Goal: Task Accomplishment & Management: Manage account settings

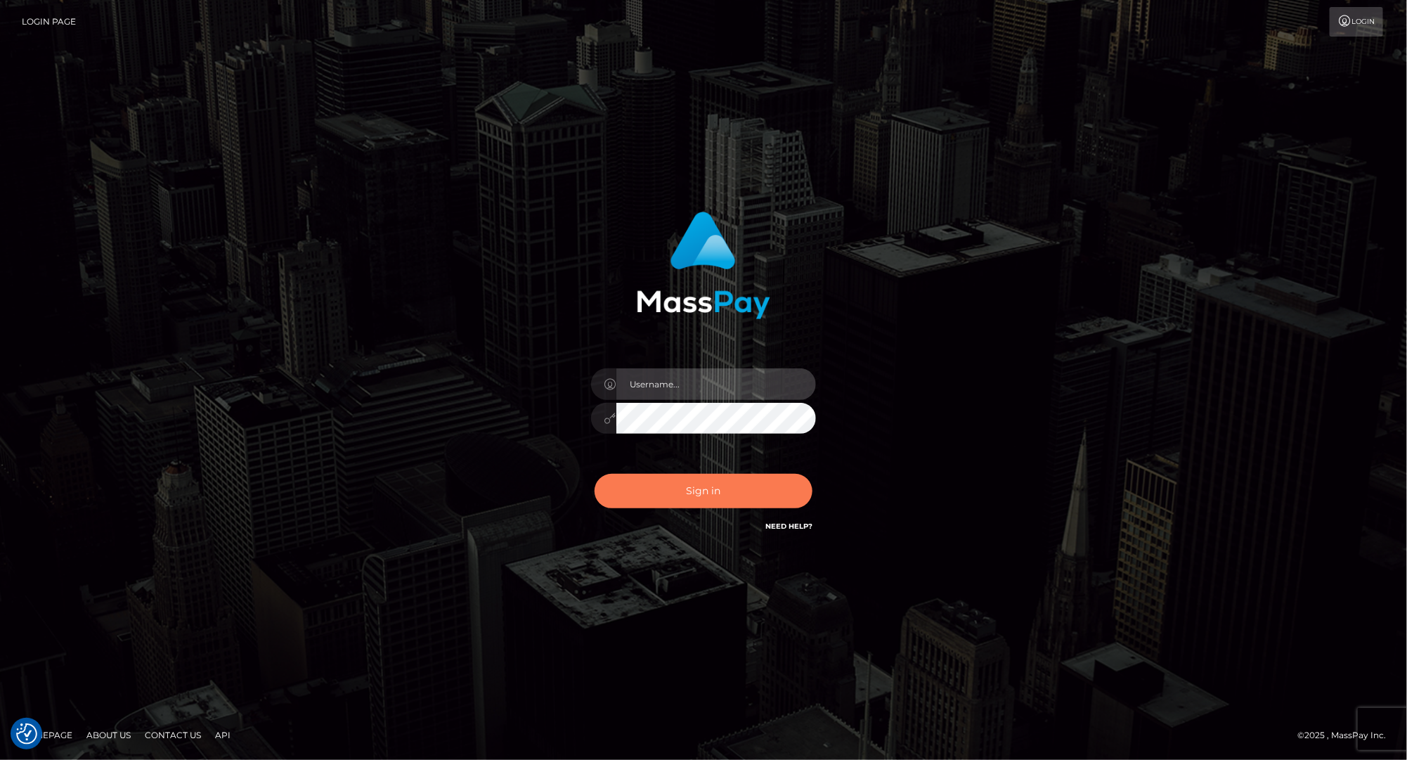
type input "lovely.ace"
click at [730, 475] on button "Sign in" at bounding box center [704, 491] width 218 height 34
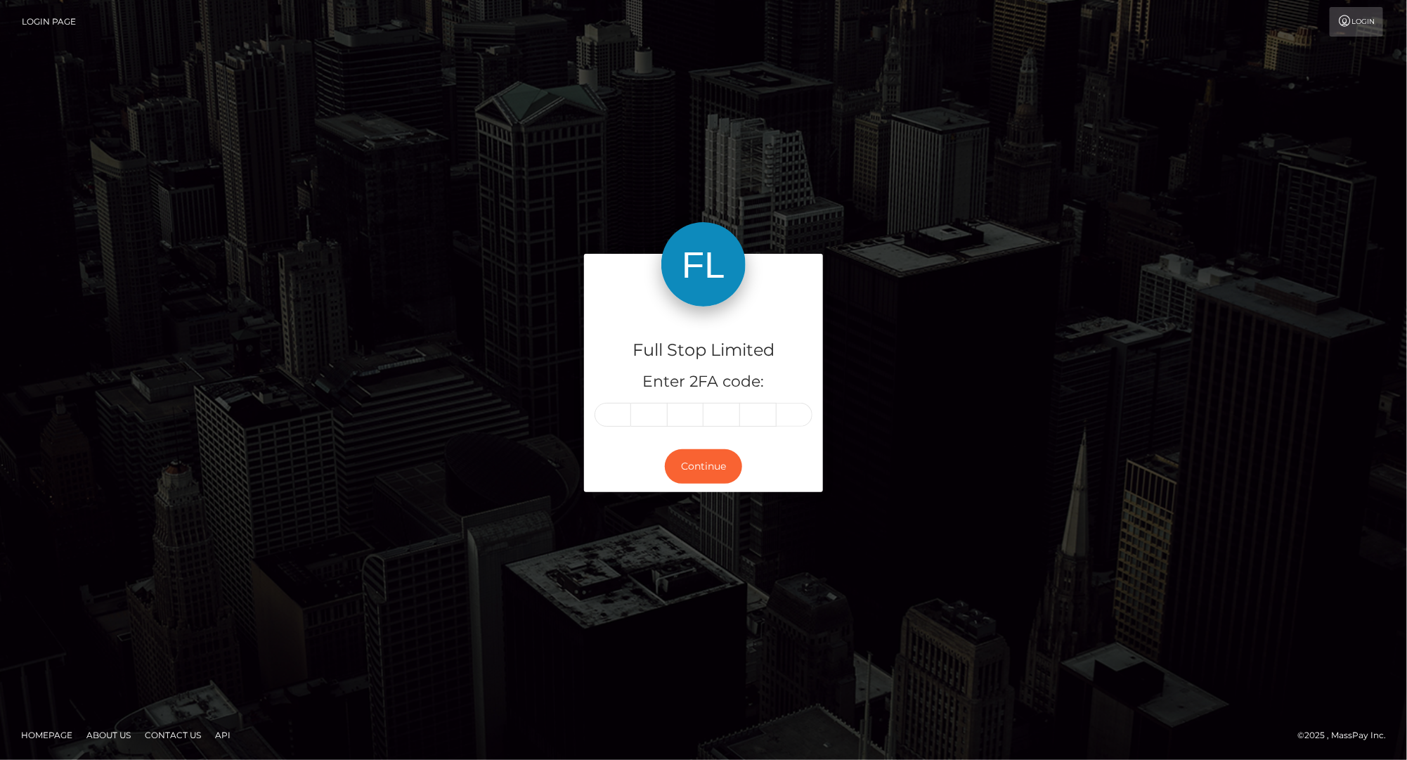
click at [615, 415] on input "text" at bounding box center [613, 415] width 37 height 24
type input "4"
type input "8"
type input "4"
type input "6"
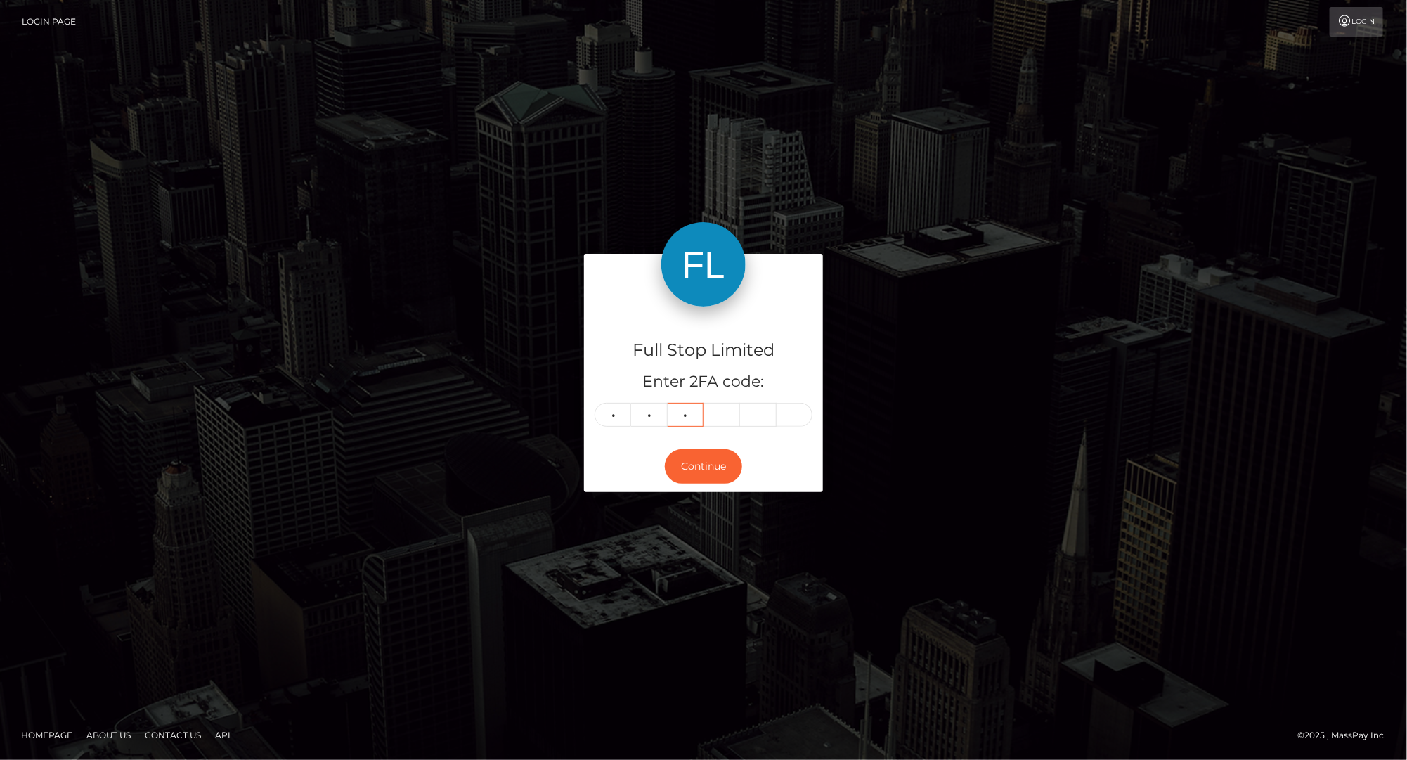
type input "8"
type input "4"
type input "6"
type input "8"
type input "3"
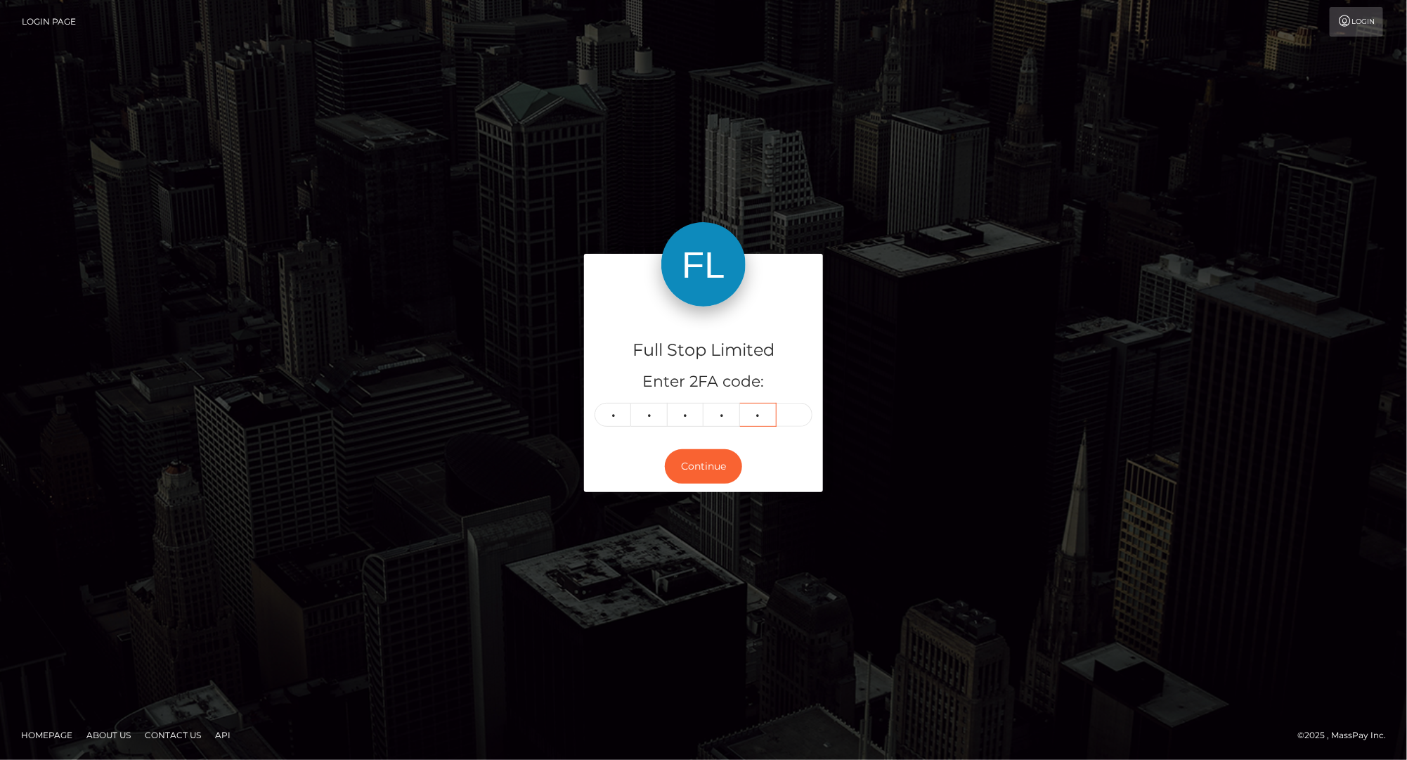
type input "9"
type input "0"
click at [699, 461] on button "Continue" at bounding box center [703, 466] width 77 height 34
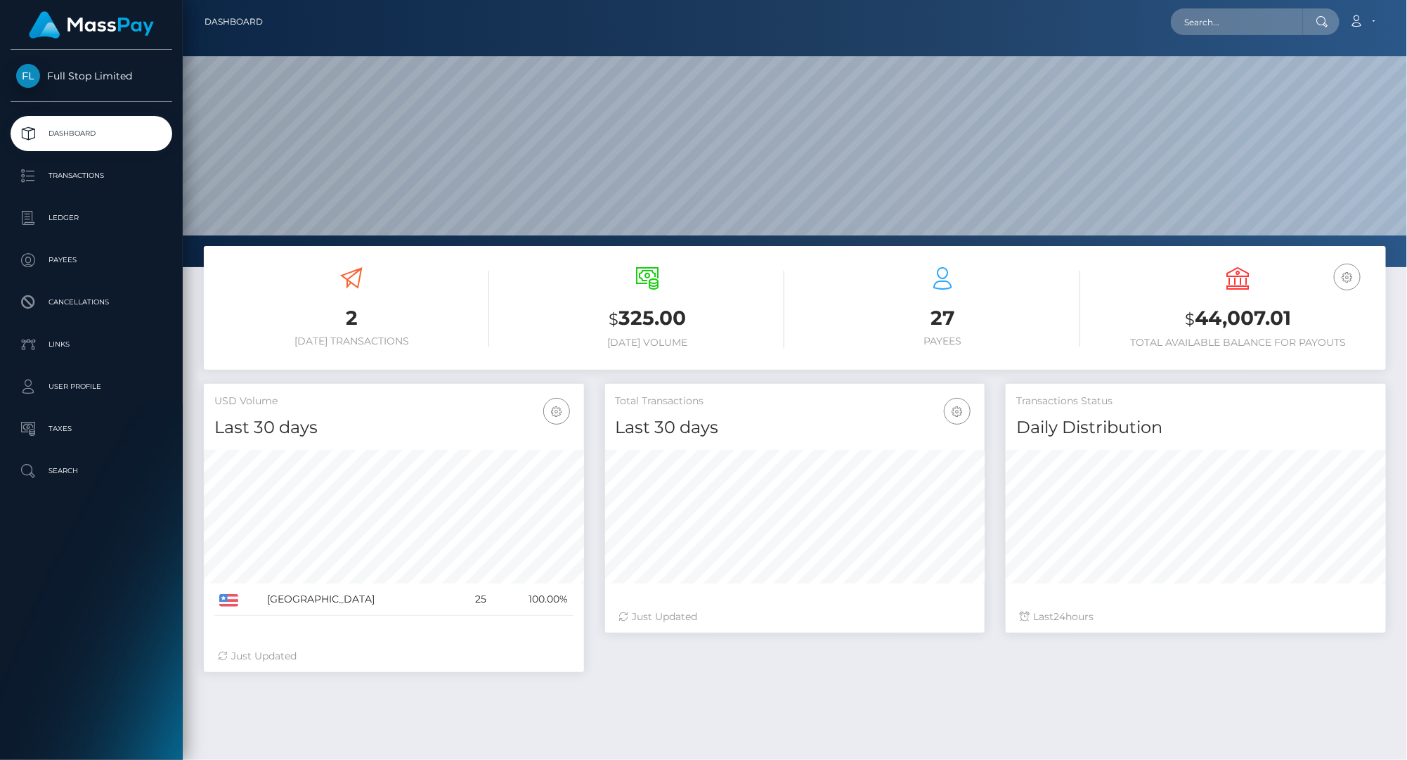
scroll to position [248, 380]
drag, startPoint x: 1286, startPoint y: 317, endPoint x: 1192, endPoint y: 328, distance: 94.9
click at [1192, 328] on h3 "$ 44,007.01" at bounding box center [1239, 318] width 275 height 29
copy h3 "44,007.01"
